Goal: Check status: Check status

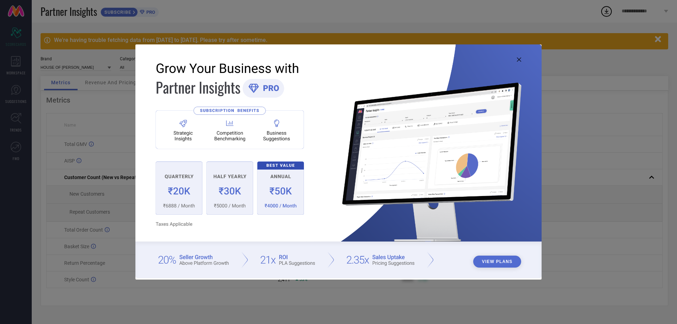
click at [519, 60] on icon at bounding box center [519, 59] width 4 height 4
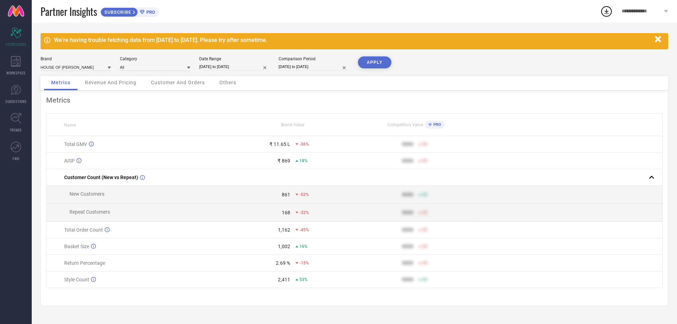
click at [231, 64] on input "[DATE] to [DATE]" at bounding box center [234, 66] width 71 height 7
select select "8"
select select "2025"
select select "9"
select select "2025"
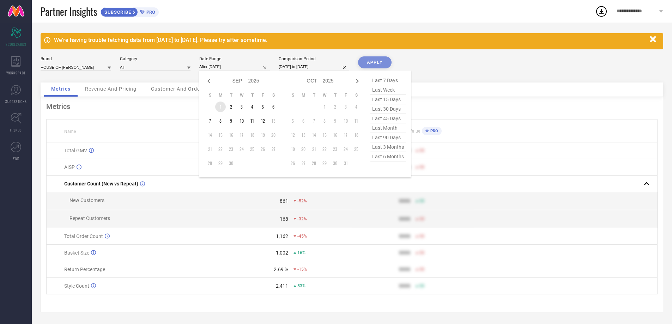
click at [219, 103] on td "1" at bounding box center [220, 107] width 11 height 11
type input "[DATE] to [DATE]"
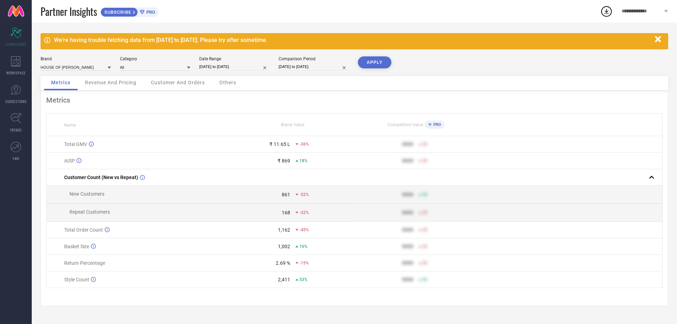
select select "8"
select select "2024"
select select "9"
select select "2024"
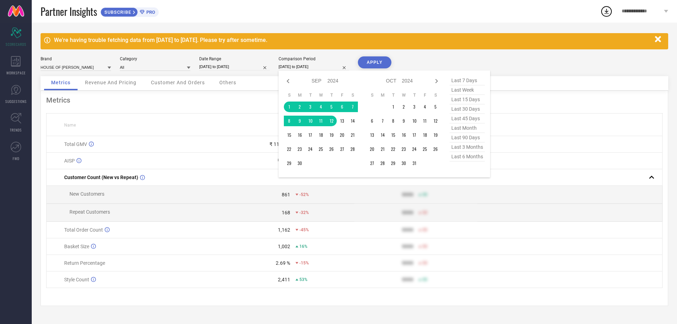
click at [290, 64] on input "[DATE] to [DATE]" at bounding box center [314, 66] width 71 height 7
click at [436, 83] on icon at bounding box center [436, 81] width 8 height 8
select select "9"
select select "2024"
select select "10"
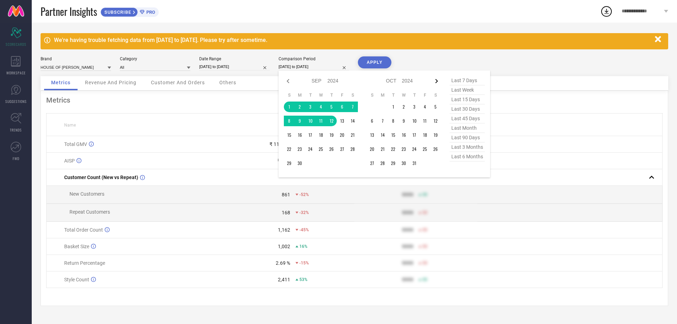
select select "2024"
click at [436, 83] on icon at bounding box center [436, 81] width 8 height 8
select select "10"
select select "2024"
select select "11"
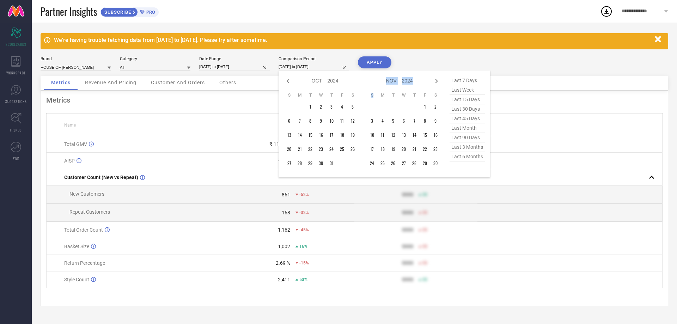
select select "2024"
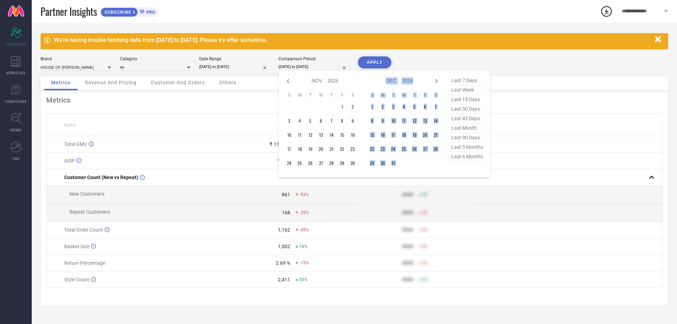
click at [436, 83] on icon at bounding box center [436, 81] width 8 height 8
select select "11"
select select "2024"
select select "2025"
click at [436, 83] on icon at bounding box center [436, 81] width 8 height 8
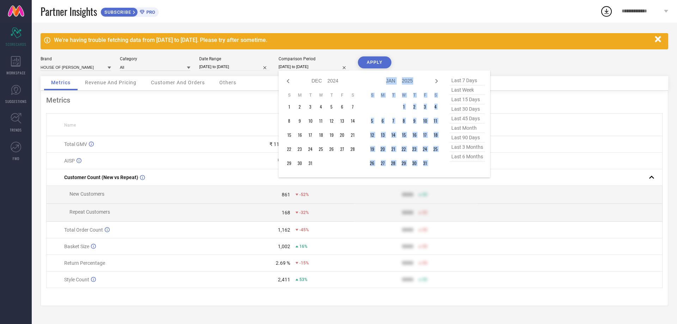
select select "2025"
select select "1"
select select "2025"
click at [436, 83] on icon at bounding box center [436, 81] width 8 height 8
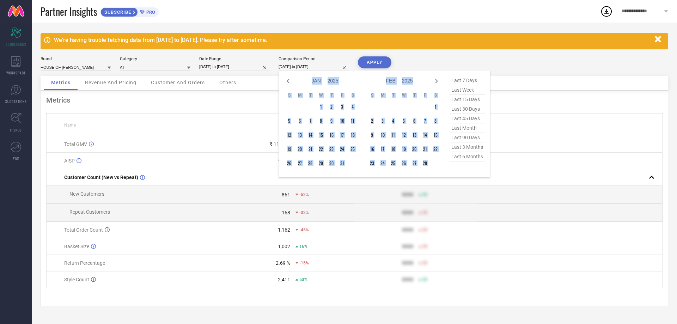
select select "2"
select select "2025"
select select "3"
select select "2025"
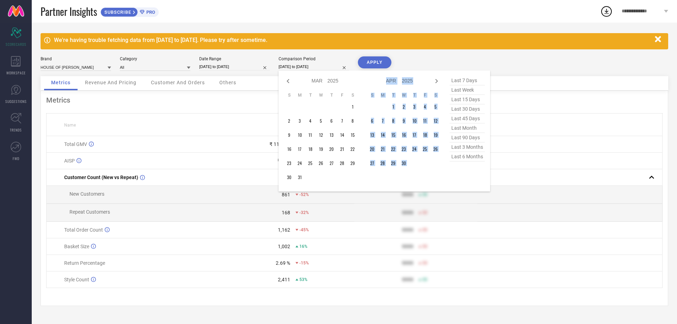
click at [436, 83] on icon at bounding box center [436, 81] width 8 height 8
select select "3"
select select "2025"
select select "4"
select select "2025"
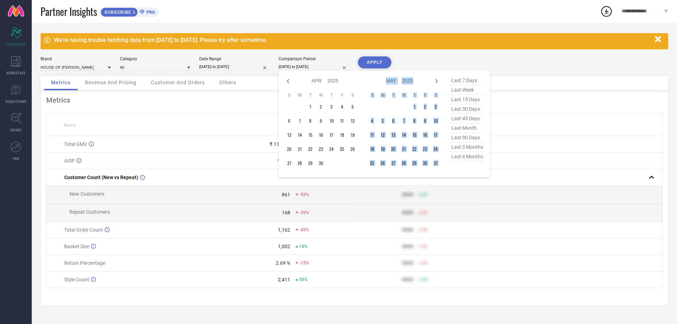
click at [436, 83] on icon at bounding box center [436, 81] width 8 height 8
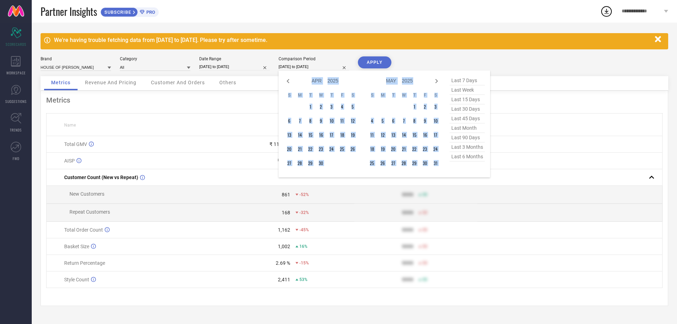
select select "4"
select select "2025"
select select "5"
select select "2025"
click at [436, 83] on icon at bounding box center [436, 81] width 8 height 8
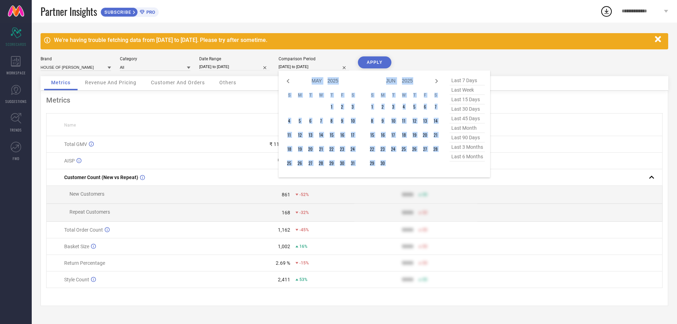
select select "6"
select select "2025"
select select "7"
select select "2025"
click at [436, 83] on icon at bounding box center [436, 81] width 8 height 8
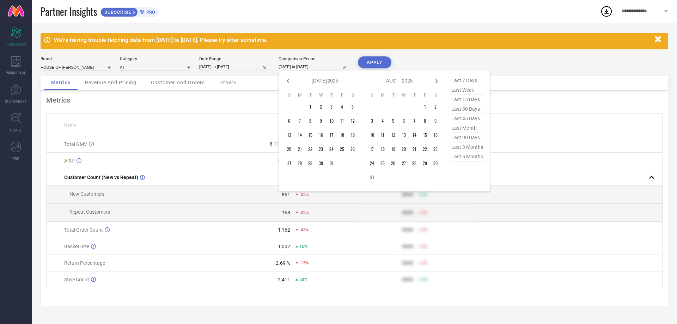
select select "7"
select select "2025"
select select "8"
select select "2025"
click at [383, 106] on td "1" at bounding box center [382, 107] width 11 height 11
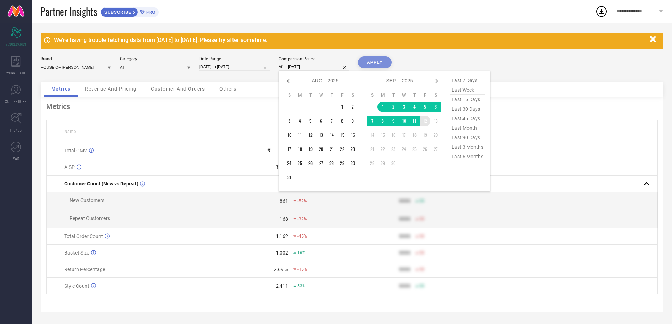
type input "[DATE] to [DATE]"
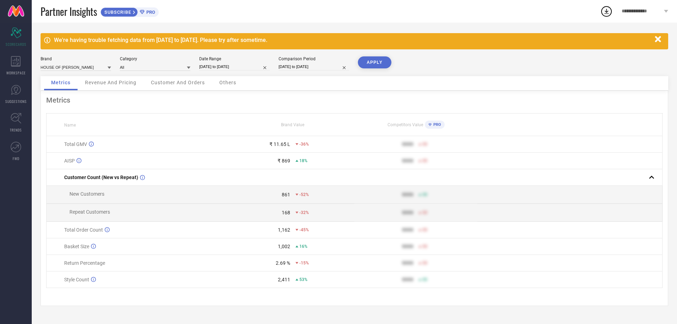
click at [373, 61] on button "APPLY" at bounding box center [375, 62] width 34 height 12
select select "8"
select select "2025"
select select "9"
select select "2025"
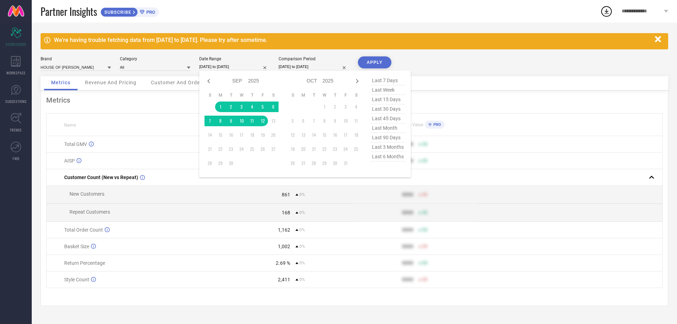
click at [228, 66] on input "[DATE] to [DATE]" at bounding box center [234, 66] width 71 height 7
click at [206, 78] on icon at bounding box center [209, 81] width 8 height 8
select select "6"
select select "2025"
select select "7"
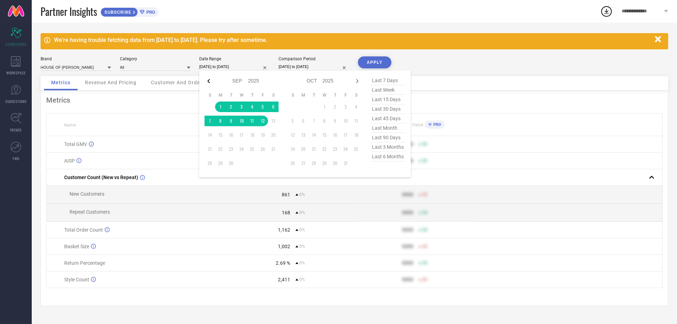
select select "2025"
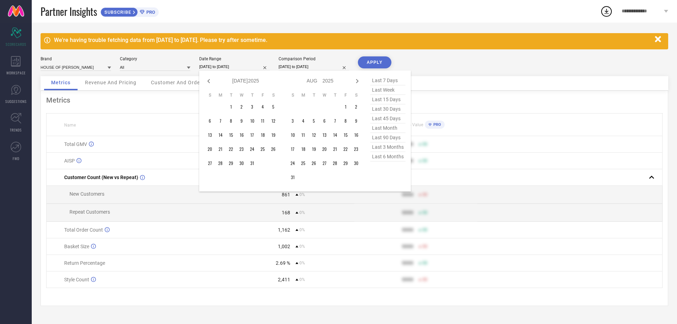
click at [206, 78] on icon at bounding box center [209, 81] width 8 height 8
select select "5"
select select "2025"
select select "6"
select select "2025"
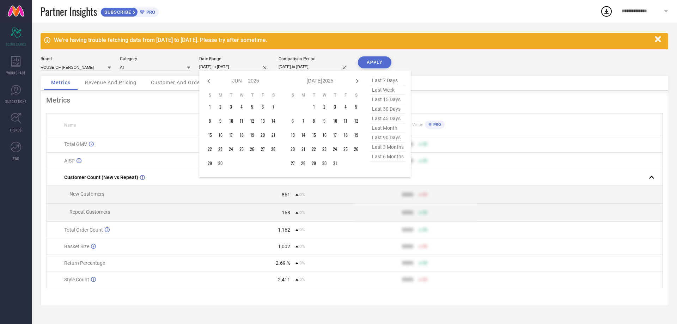
click at [206, 78] on icon at bounding box center [209, 81] width 8 height 8
select select "4"
select select "2025"
select select "5"
select select "2025"
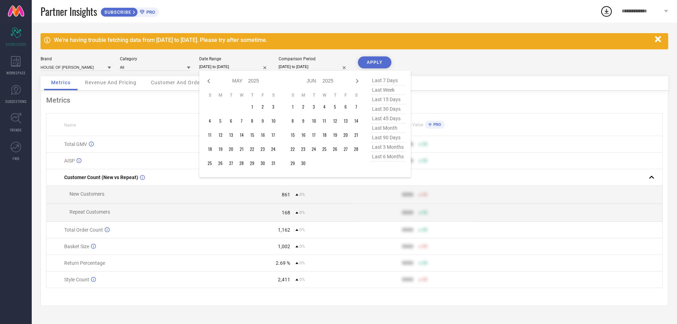
click at [206, 78] on icon at bounding box center [209, 81] width 8 height 8
select select "3"
select select "2025"
select select "4"
select select "2025"
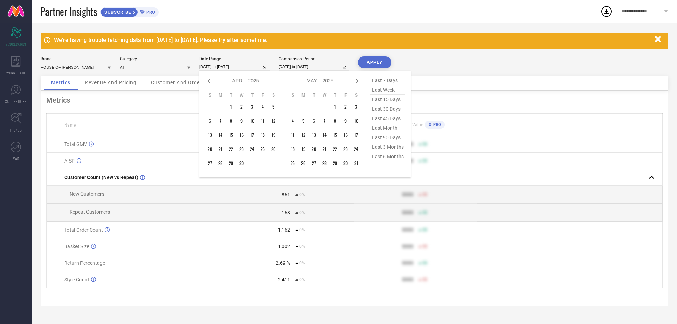
click at [206, 78] on icon at bounding box center [209, 81] width 8 height 8
select select "2"
select select "2025"
select select "3"
select select "2025"
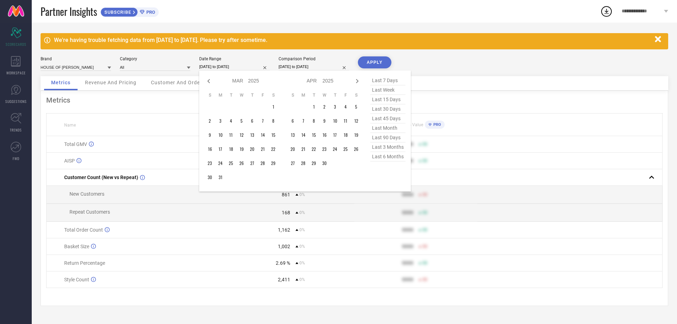
click at [206, 78] on icon at bounding box center [209, 81] width 8 height 8
select select "11"
select select "2024"
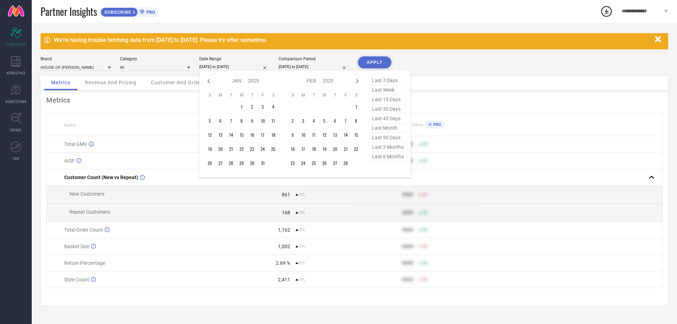
select select "2025"
click at [206, 78] on icon at bounding box center [209, 81] width 8 height 8
select select "10"
select select "2024"
select select "11"
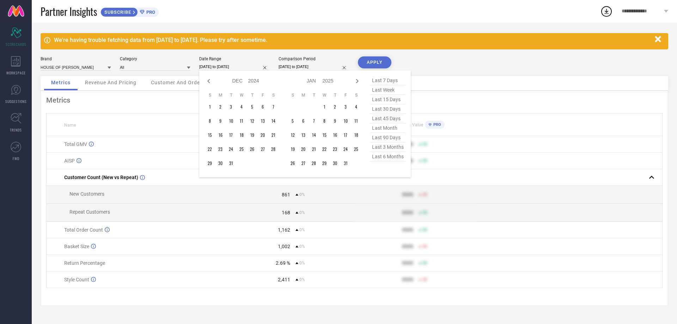
select select "2024"
click at [206, 78] on icon at bounding box center [209, 81] width 8 height 8
select select "9"
select select "2024"
select select "10"
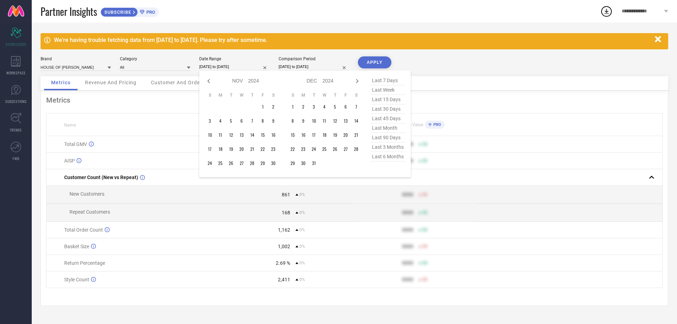
select select "2024"
click at [206, 78] on icon at bounding box center [209, 81] width 8 height 8
select select "8"
select select "2024"
select select "9"
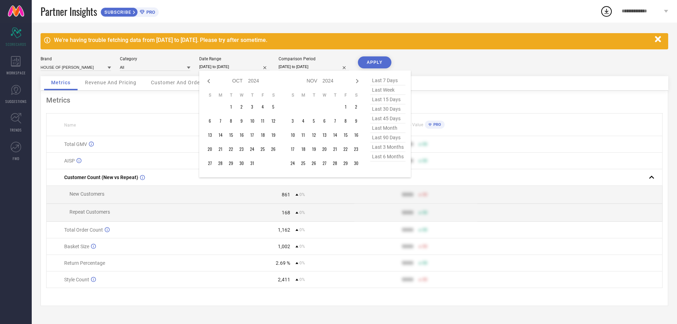
select select "2024"
click at [209, 107] on td "1" at bounding box center [210, 107] width 11 height 11
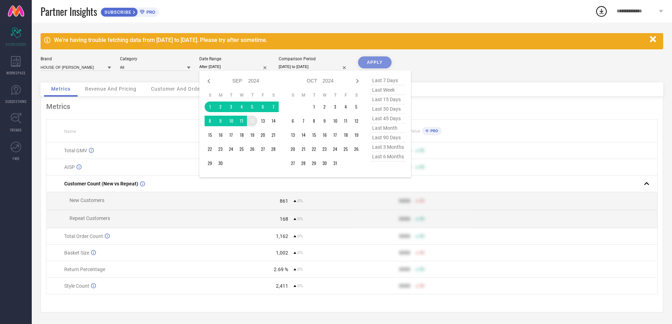
type input "[DATE] to [DATE]"
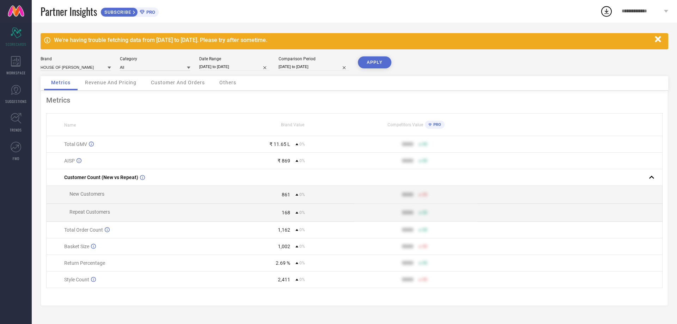
select select "8"
select select "2025"
select select "9"
select select "2025"
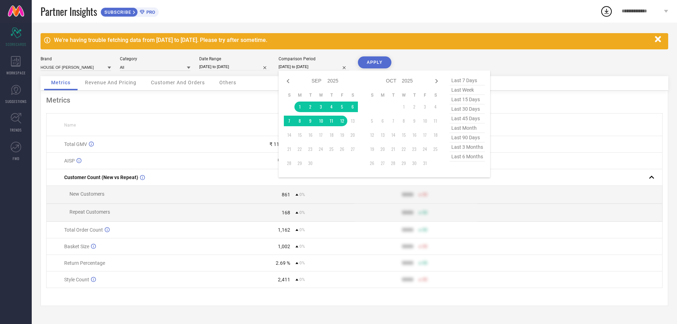
click at [301, 68] on input "[DATE] to [DATE]" at bounding box center [314, 66] width 71 height 7
click at [292, 78] on icon at bounding box center [288, 81] width 8 height 8
select select "7"
select select "2025"
select select "8"
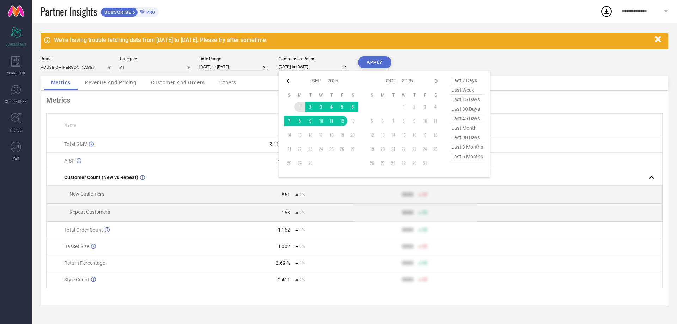
select select "2025"
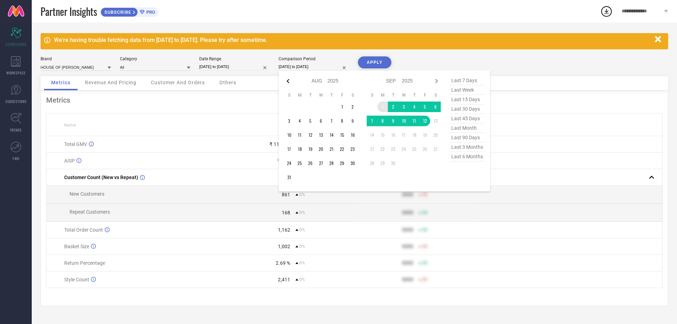
click at [291, 78] on icon at bounding box center [288, 81] width 8 height 8
select select "6"
select select "2025"
select select "7"
select select "2025"
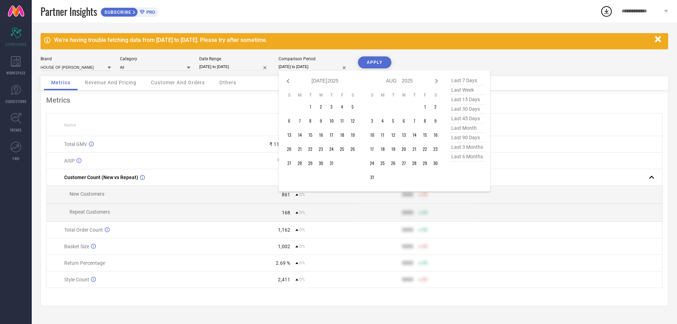
click at [291, 78] on icon at bounding box center [288, 81] width 8 height 8
select select "5"
select select "2025"
select select "6"
select select "2025"
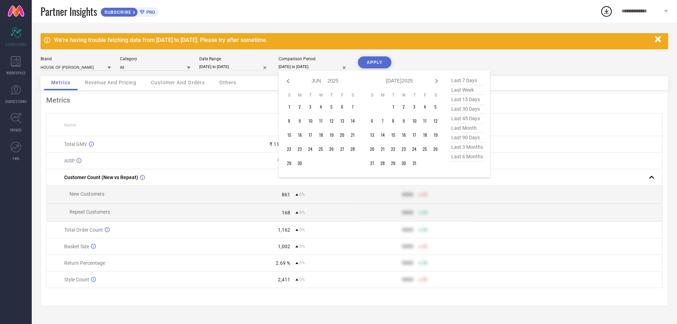
click at [291, 78] on icon at bounding box center [288, 81] width 8 height 8
select select "3"
select select "2025"
select select "4"
select select "2025"
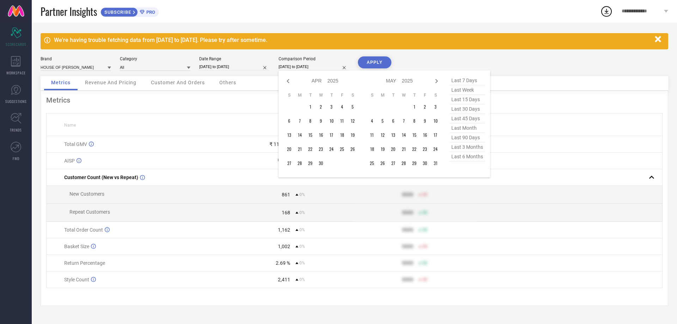
click at [291, 78] on icon at bounding box center [288, 81] width 8 height 8
select select "2"
select select "2025"
select select "3"
select select "2025"
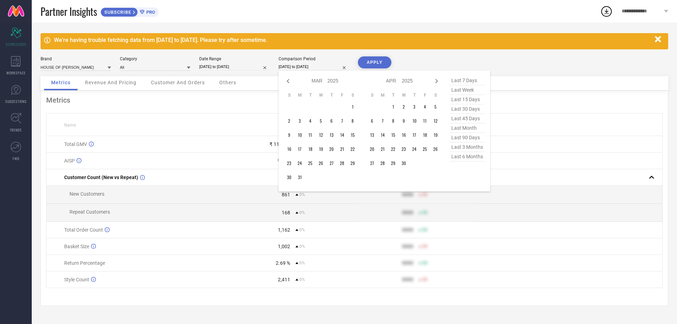
click at [291, 78] on icon at bounding box center [288, 81] width 8 height 8
select select "1"
select select "2025"
select select "2"
select select "2025"
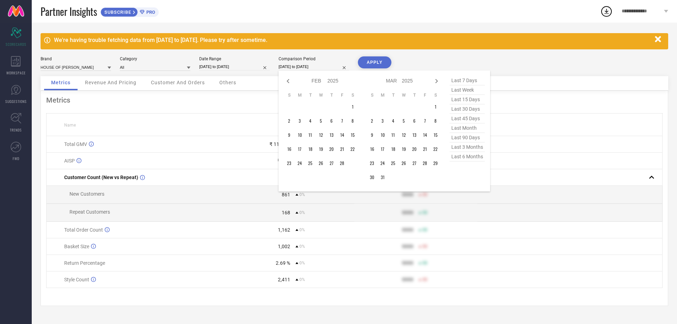
click at [291, 78] on icon at bounding box center [288, 81] width 8 height 8
select select "2025"
select select "1"
select select "2025"
click at [291, 78] on icon at bounding box center [288, 81] width 8 height 8
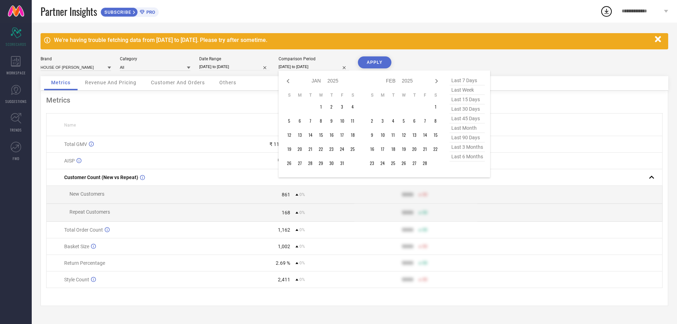
select select "11"
select select "2024"
select select "2025"
click at [291, 78] on icon at bounding box center [288, 81] width 8 height 8
select select "10"
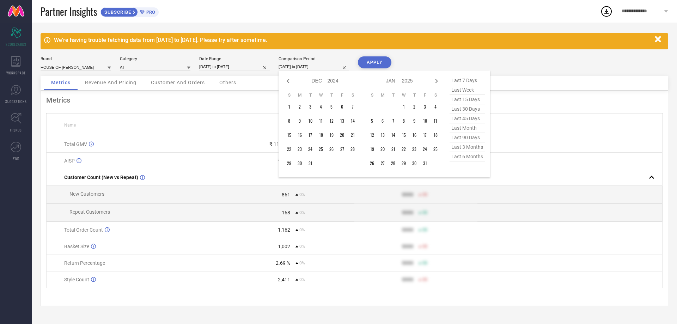
select select "2024"
select select "11"
select select "2024"
click at [291, 78] on icon at bounding box center [288, 81] width 8 height 8
select select "9"
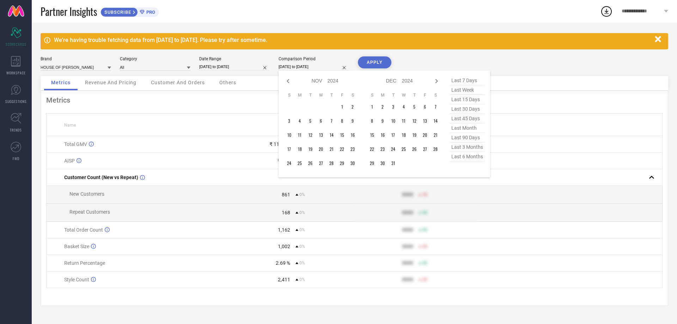
select select "2024"
select select "10"
select select "2024"
click at [291, 78] on icon at bounding box center [288, 81] width 8 height 8
select select "8"
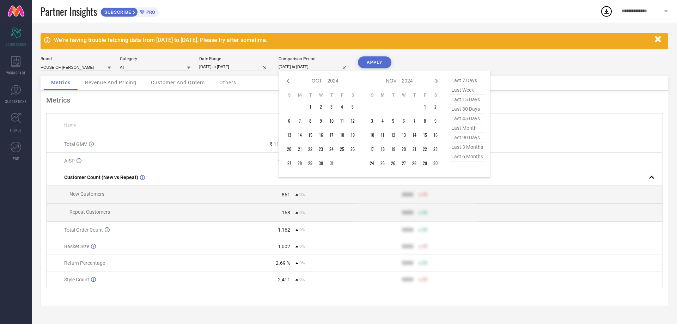
select select "2024"
select select "9"
select select "2024"
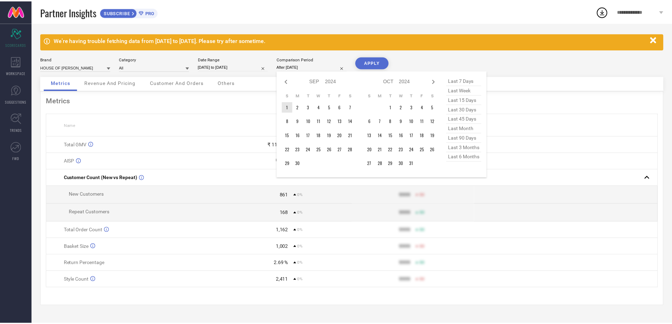
click at [290, 105] on td "1" at bounding box center [289, 107] width 11 height 11
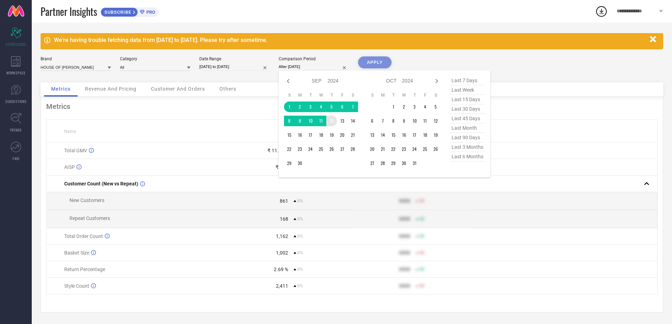
type input "[DATE] to [DATE]"
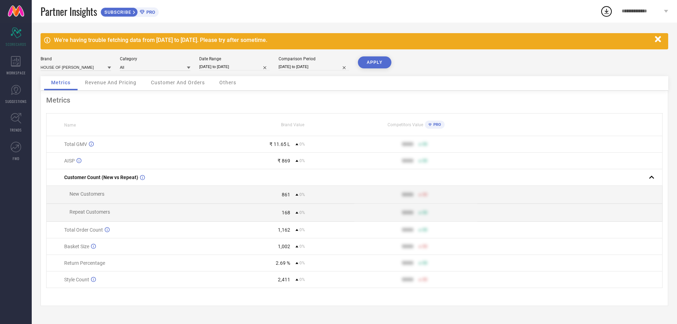
click at [372, 66] on button "APPLY" at bounding box center [375, 62] width 34 height 12
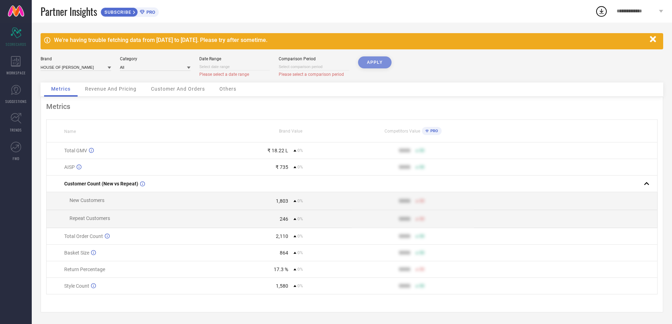
click at [249, 62] on div "Date Range Please select a date range" at bounding box center [234, 66] width 71 height 21
select select "8"
select select "2025"
select select "9"
select select "2025"
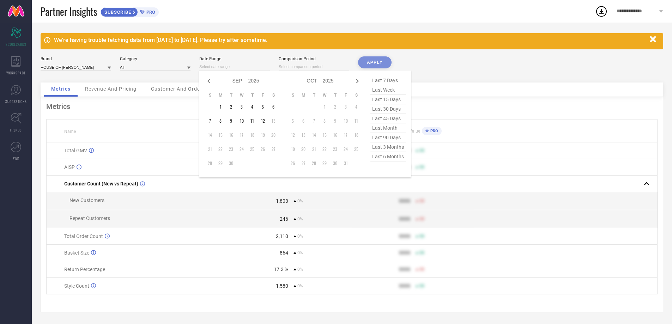
click at [240, 68] on input at bounding box center [234, 66] width 71 height 7
click at [221, 107] on td "1" at bounding box center [220, 107] width 11 height 11
type input "[DATE] to [DATE]"
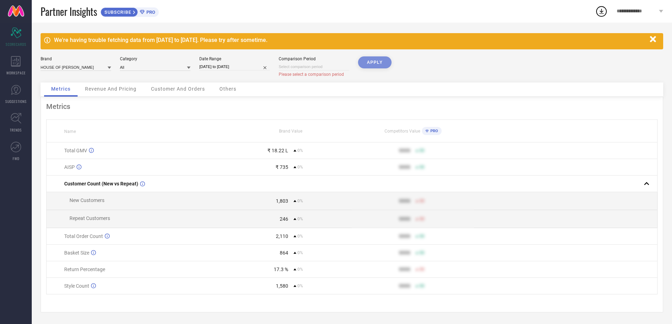
select select "8"
select select "2025"
select select "9"
select select "2025"
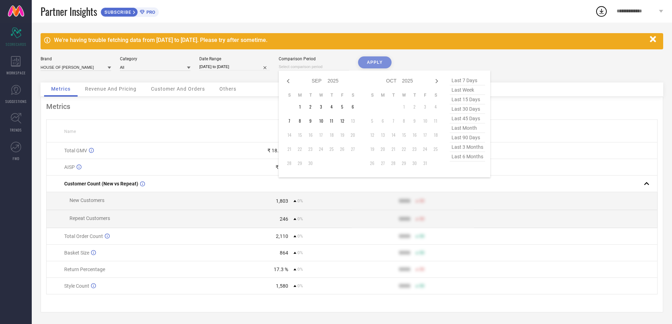
click at [293, 66] on input at bounding box center [314, 66] width 71 height 7
click at [299, 103] on td "1" at bounding box center [299, 107] width 11 height 11
type input "[DATE] to [DATE]"
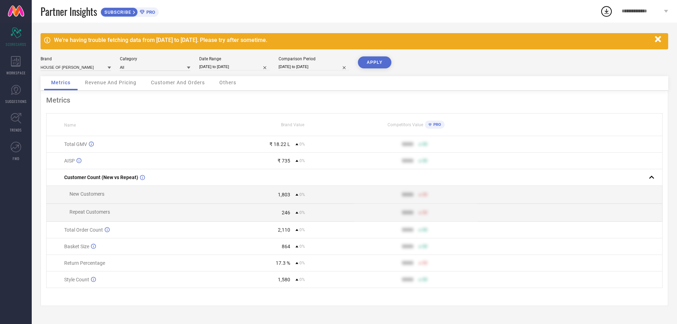
click at [365, 61] on button "APPLY" at bounding box center [375, 62] width 34 height 12
